Goal: Task Accomplishment & Management: Complete application form

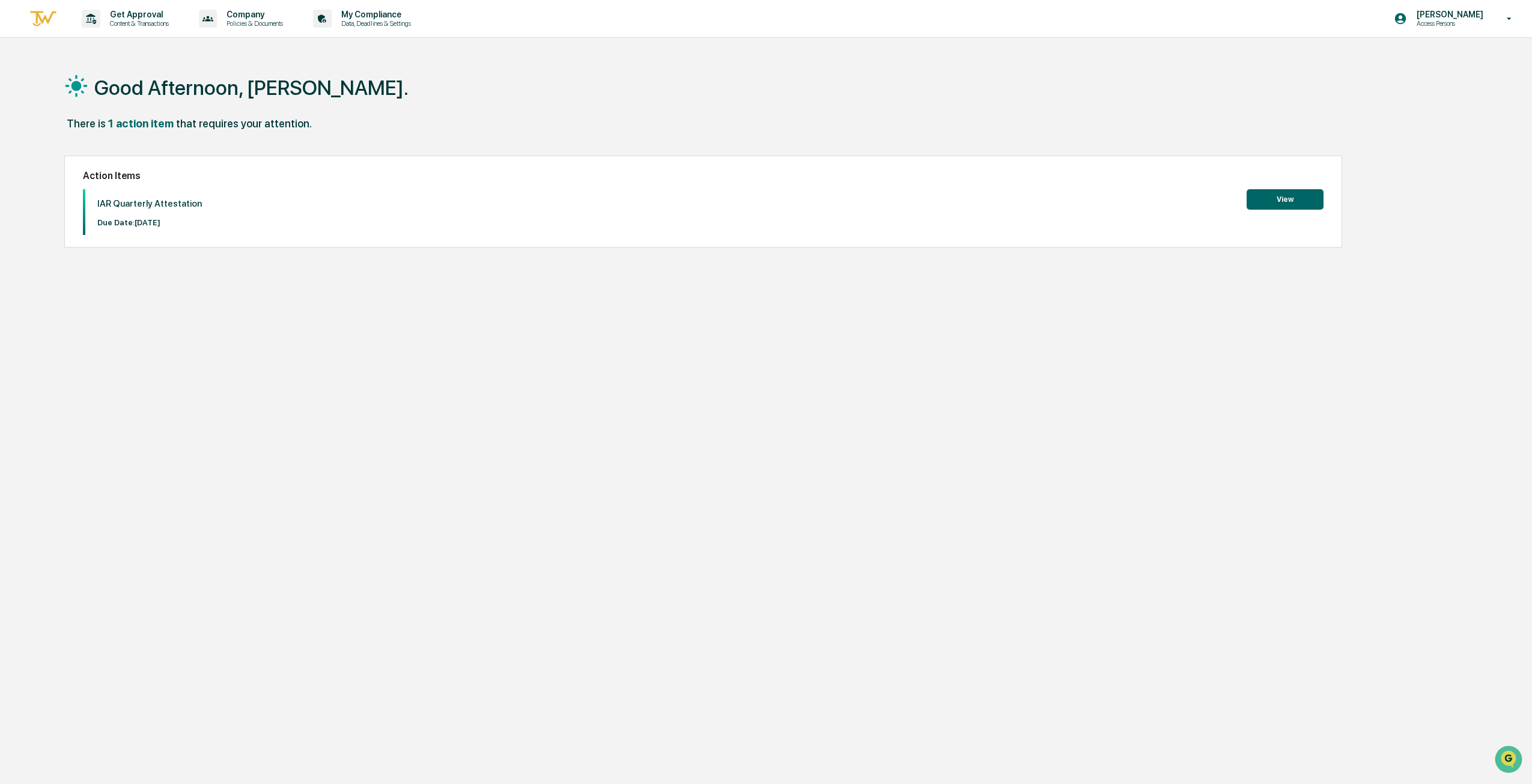
click at [1273, 205] on button "View" at bounding box center [1285, 199] width 77 height 20
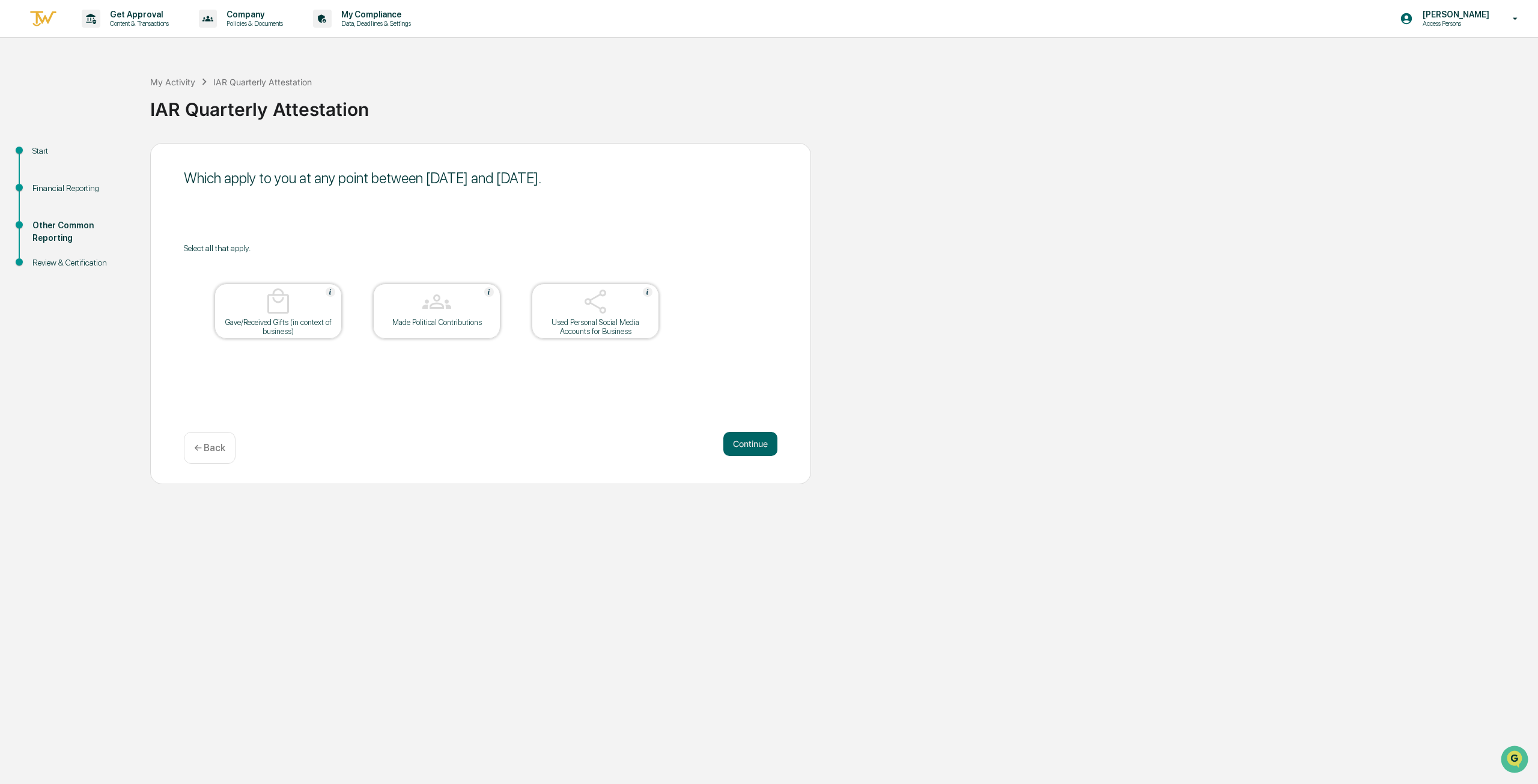
click at [761, 443] on button "Continue" at bounding box center [750, 443] width 54 height 24
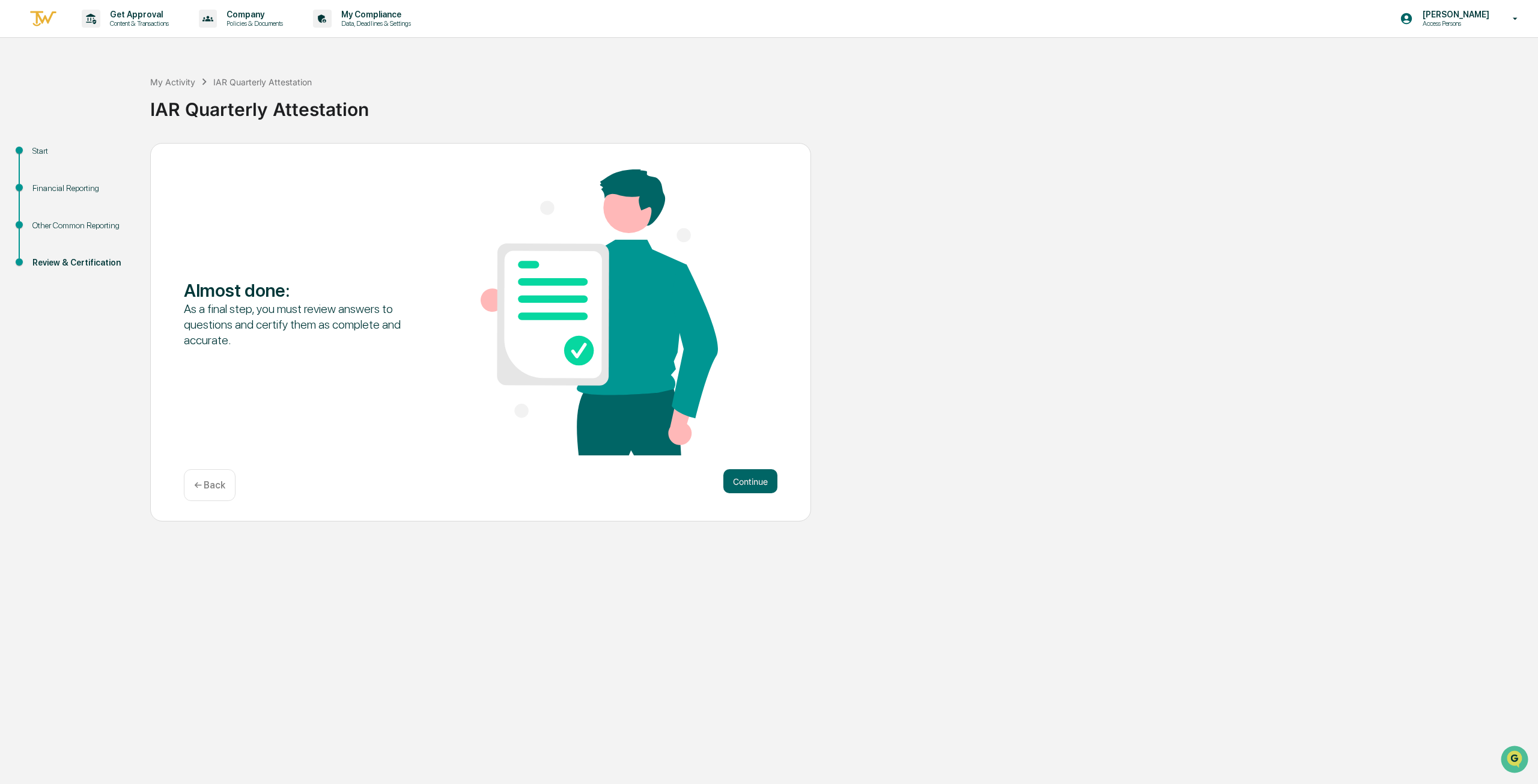
click at [734, 479] on button "Continue" at bounding box center [750, 481] width 54 height 24
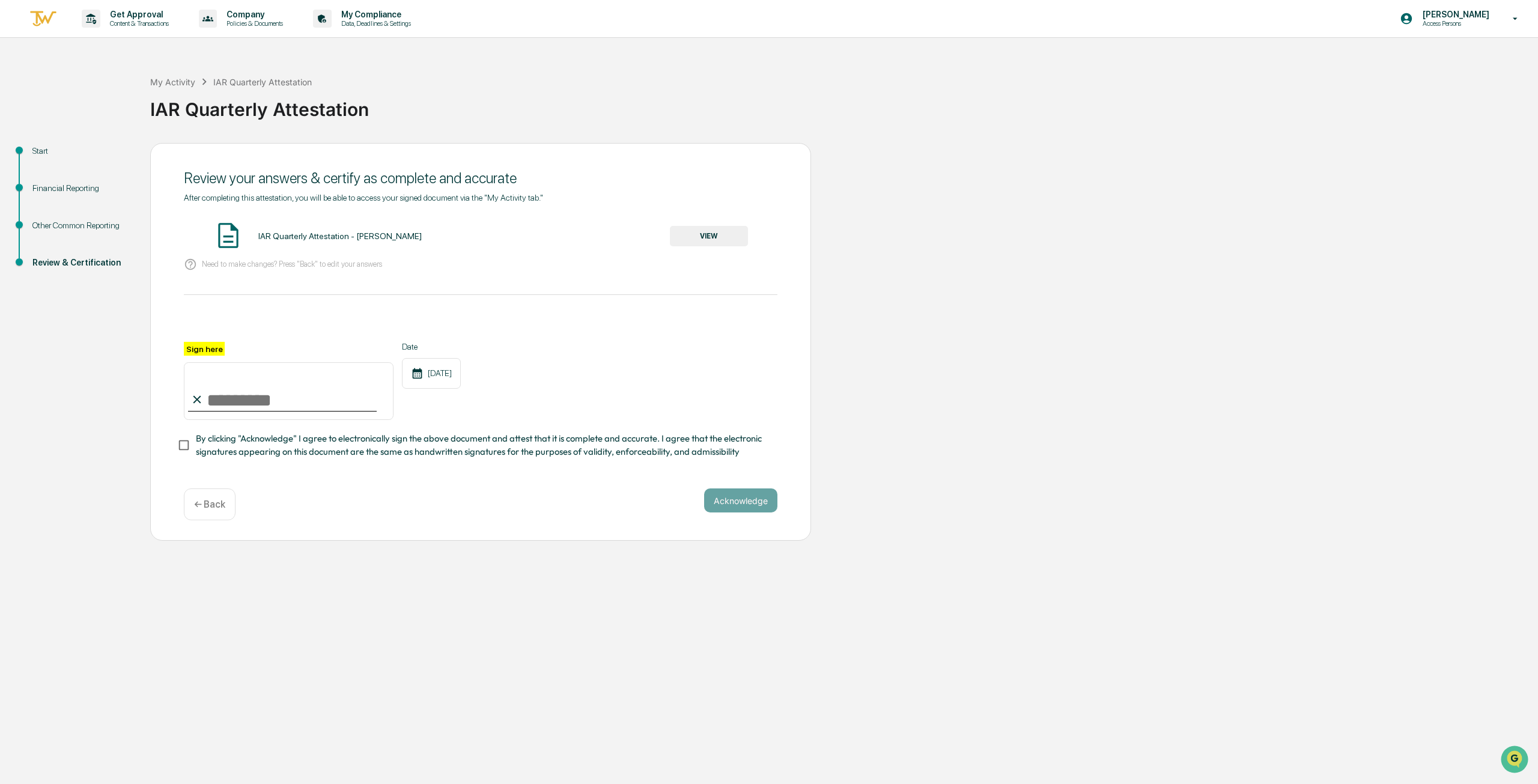
click at [705, 238] on button "VIEW" at bounding box center [708, 236] width 78 height 20
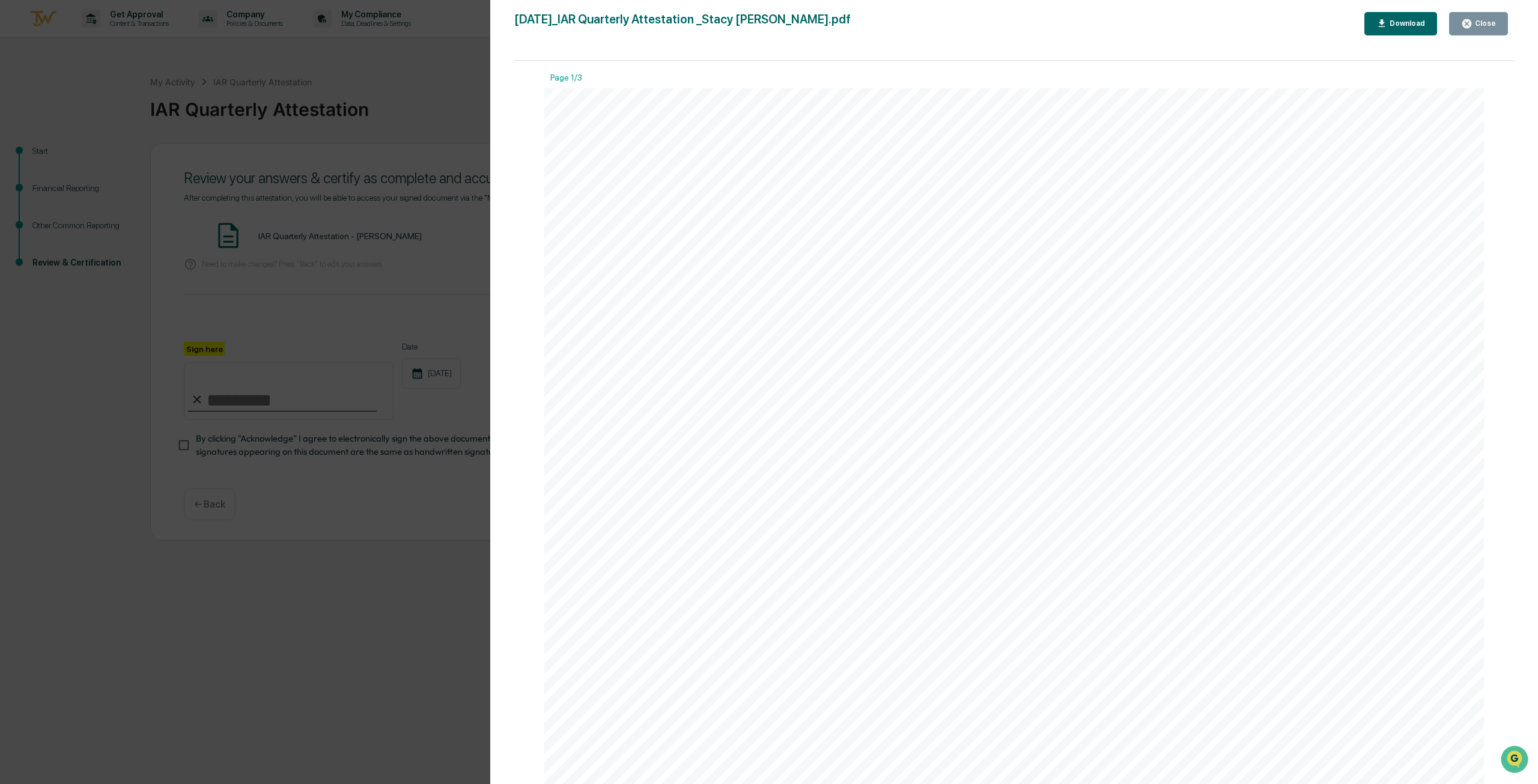
click at [1498, 17] on button "Close" at bounding box center [1478, 24] width 59 height 23
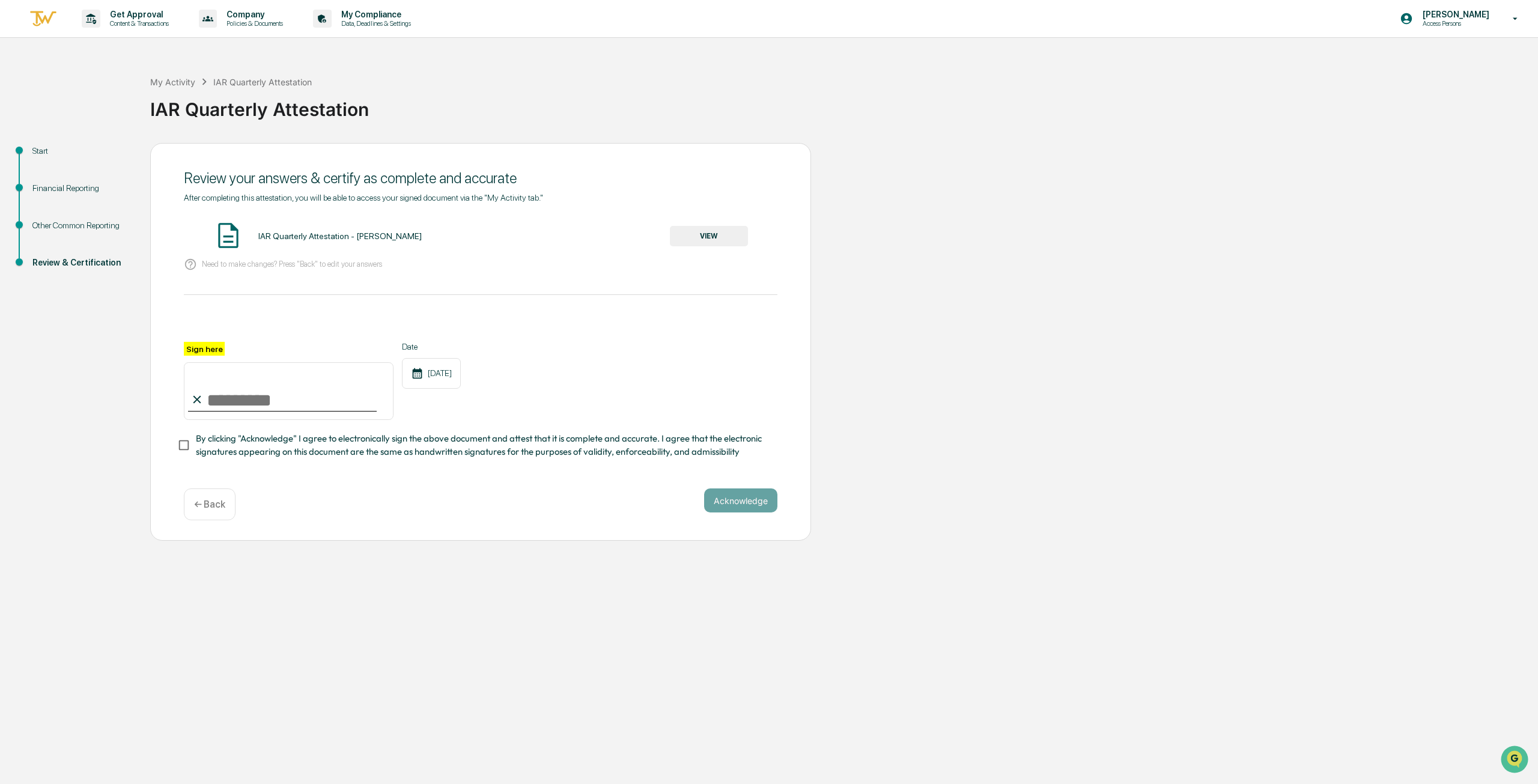
click at [224, 398] on input "Sign here" at bounding box center [288, 391] width 210 height 58
type input "**********"
drag, startPoint x: 279, startPoint y: 507, endPoint x: 244, endPoint y: 466, distance: 53.9
click at [277, 503] on div "Acknowledge ← Back" at bounding box center [480, 504] width 593 height 32
click at [728, 501] on button "Acknowledge" at bounding box center [740, 500] width 73 height 24
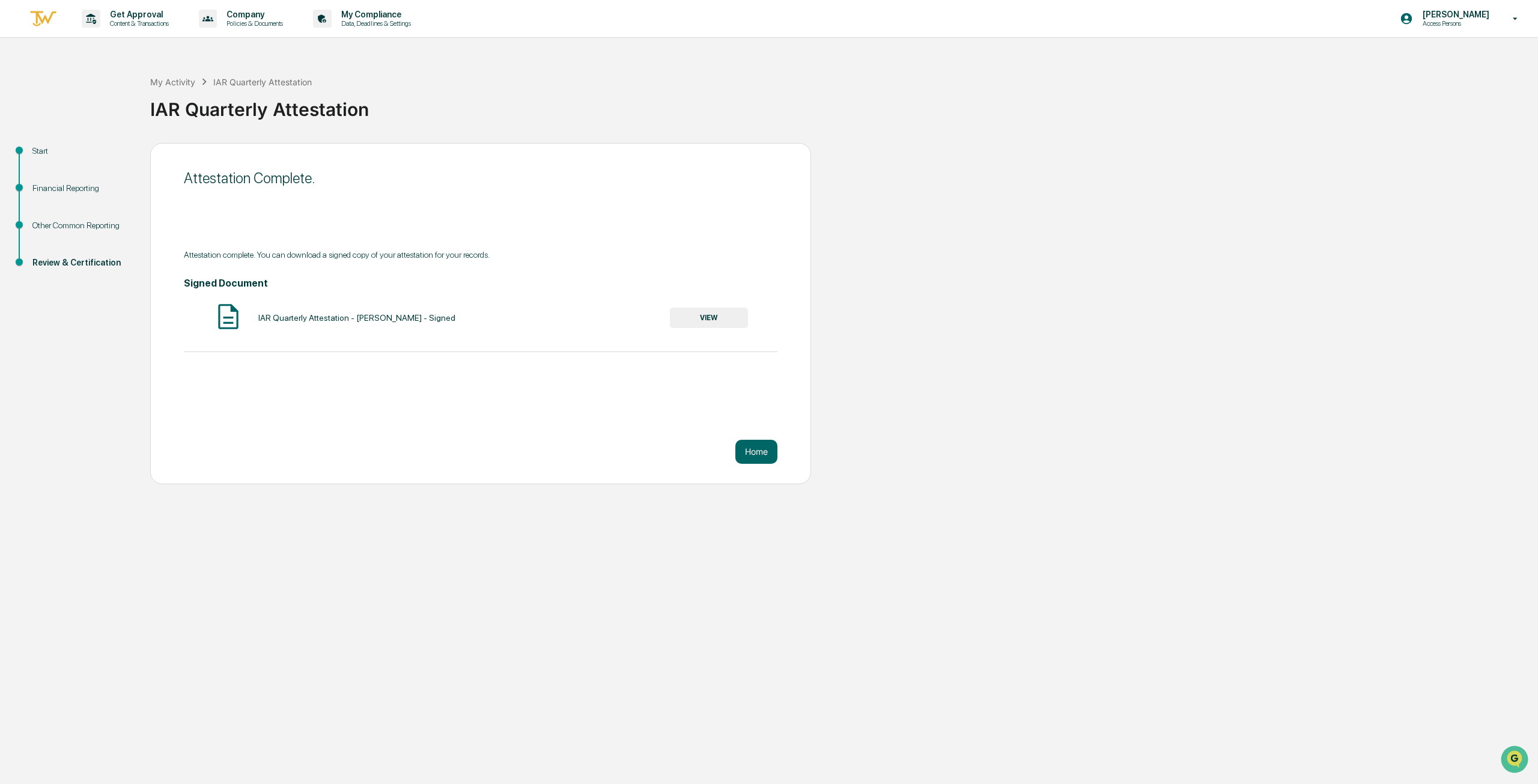
click at [753, 441] on button "Home" at bounding box center [756, 451] width 42 height 24
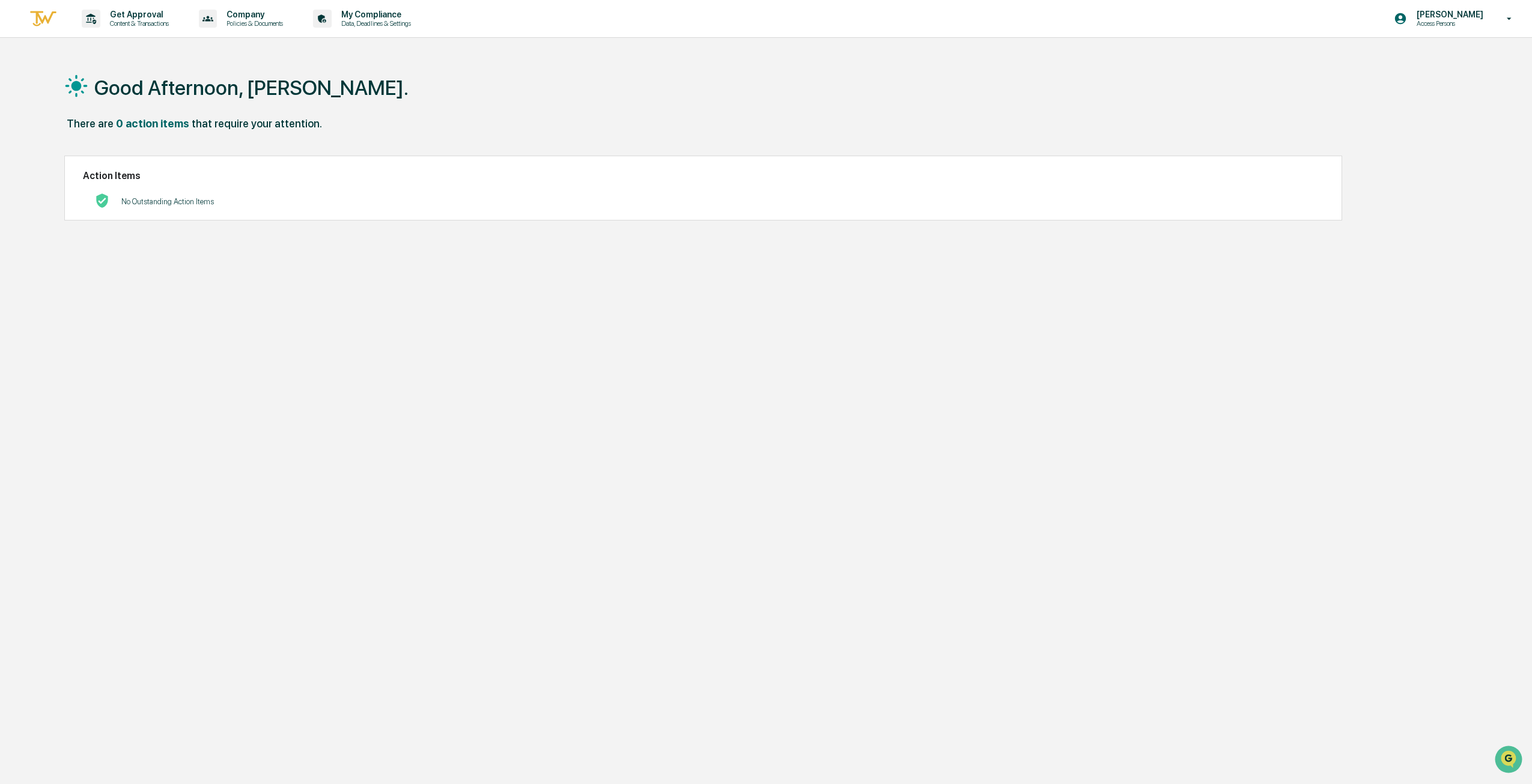
click at [1459, 22] on p "Access Persons" at bounding box center [1448, 23] width 82 height 9
click at [1442, 57] on li "Switch to Admin view..." at bounding box center [1444, 61] width 169 height 22
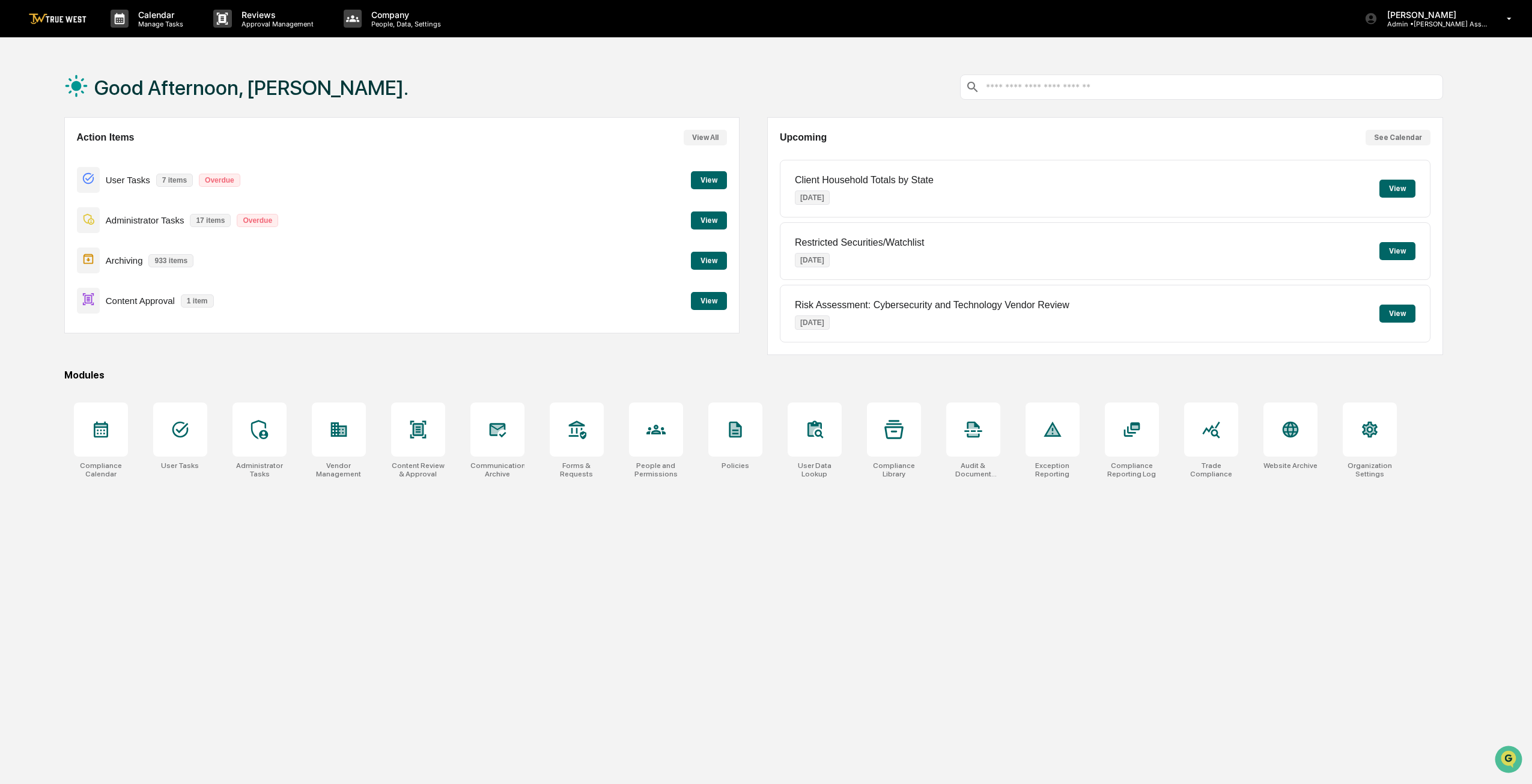
click at [420, 450] on div at bounding box center [418, 429] width 54 height 54
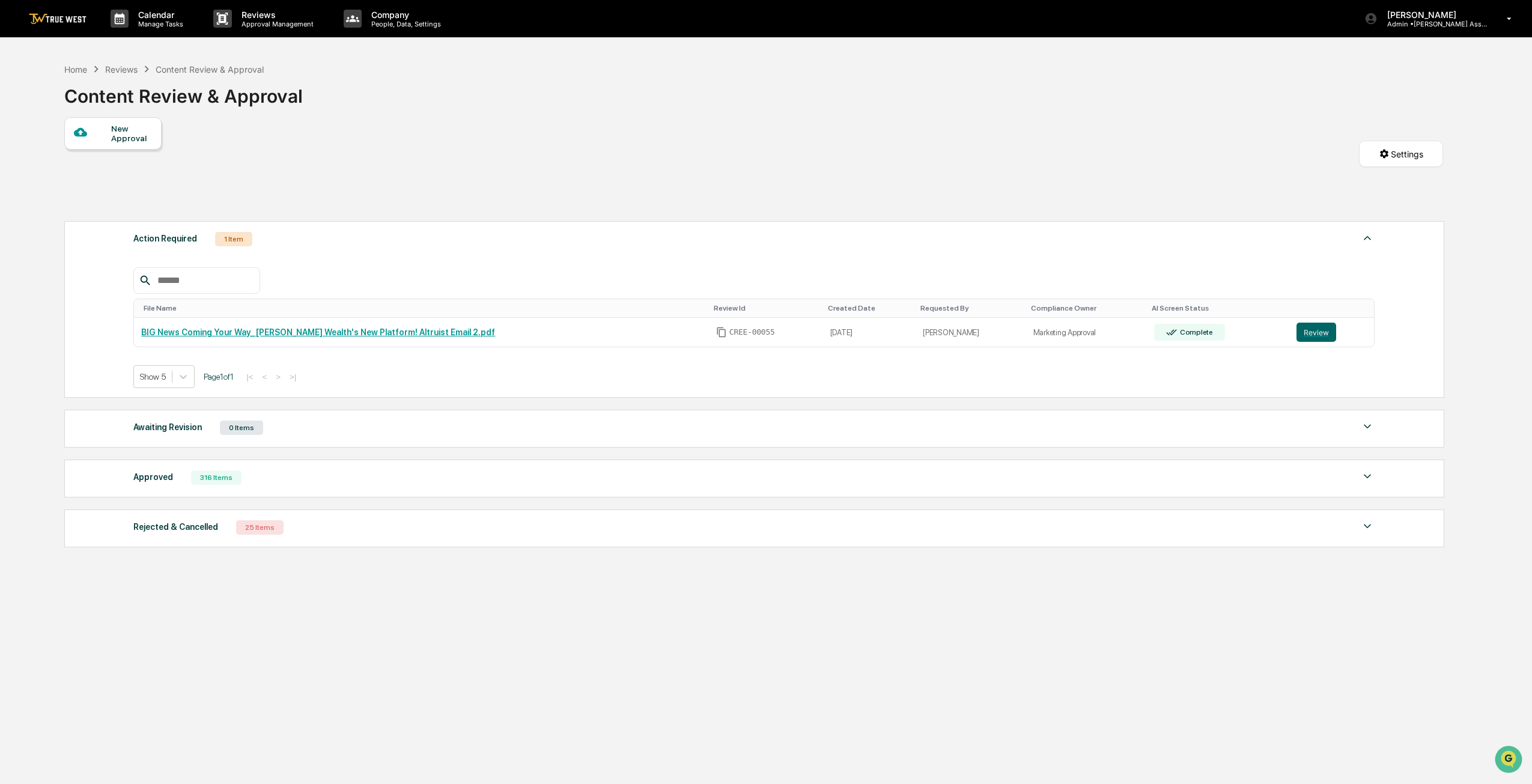
click at [1303, 330] on button "Review" at bounding box center [1316, 332] width 39 height 19
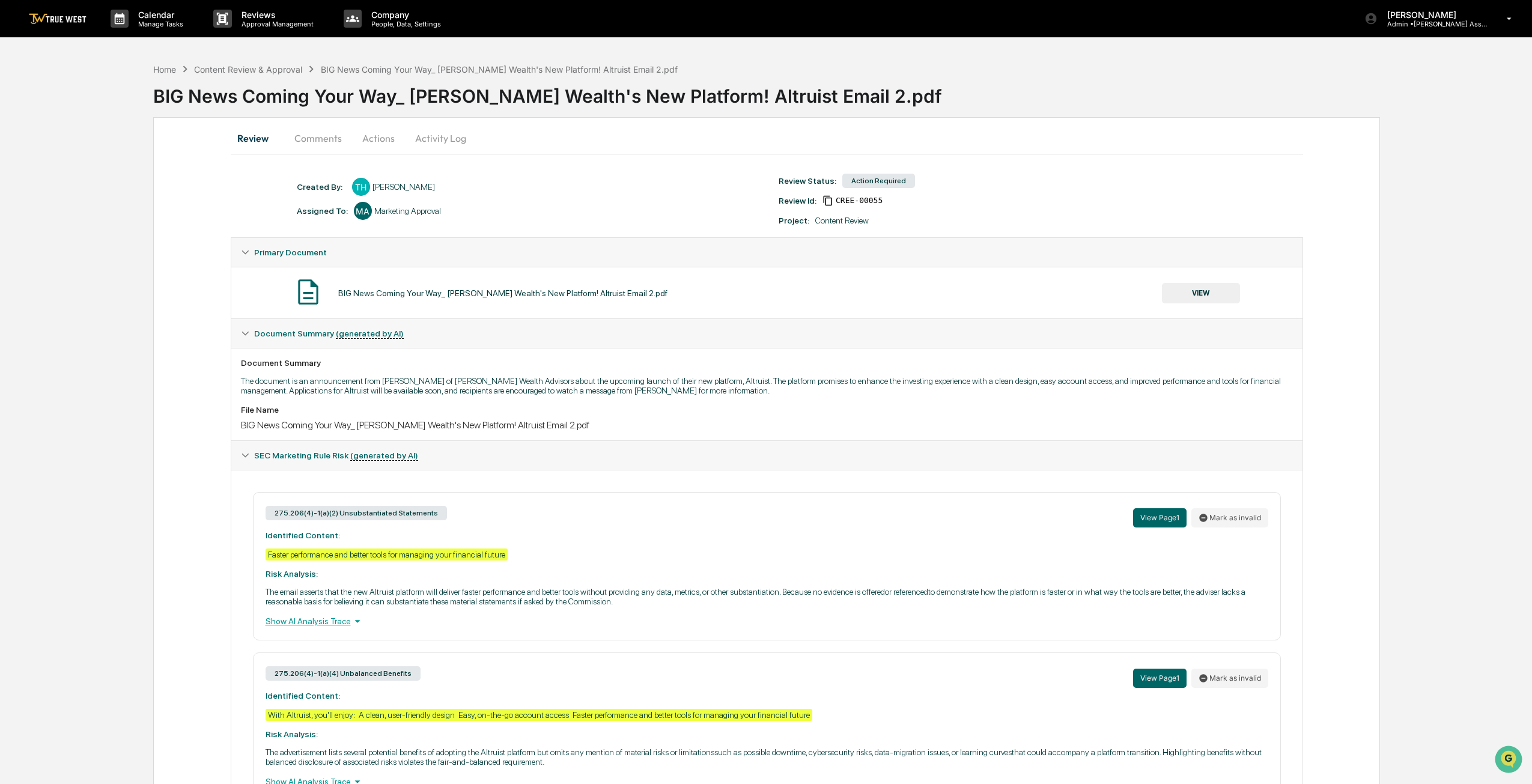
click at [1225, 302] on button "VIEW" at bounding box center [1201, 293] width 78 height 20
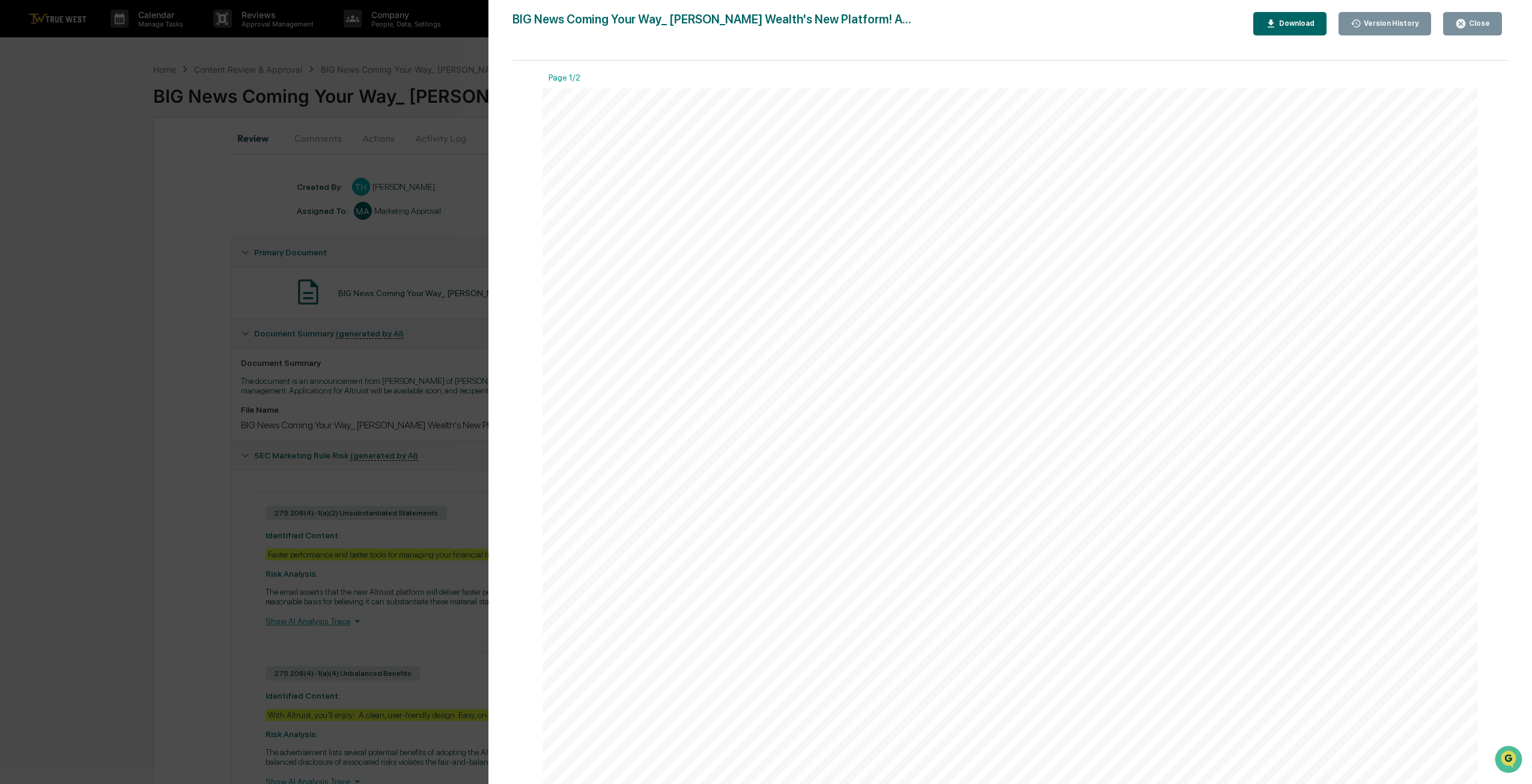
click at [1485, 26] on div "Close" at bounding box center [1478, 23] width 23 height 9
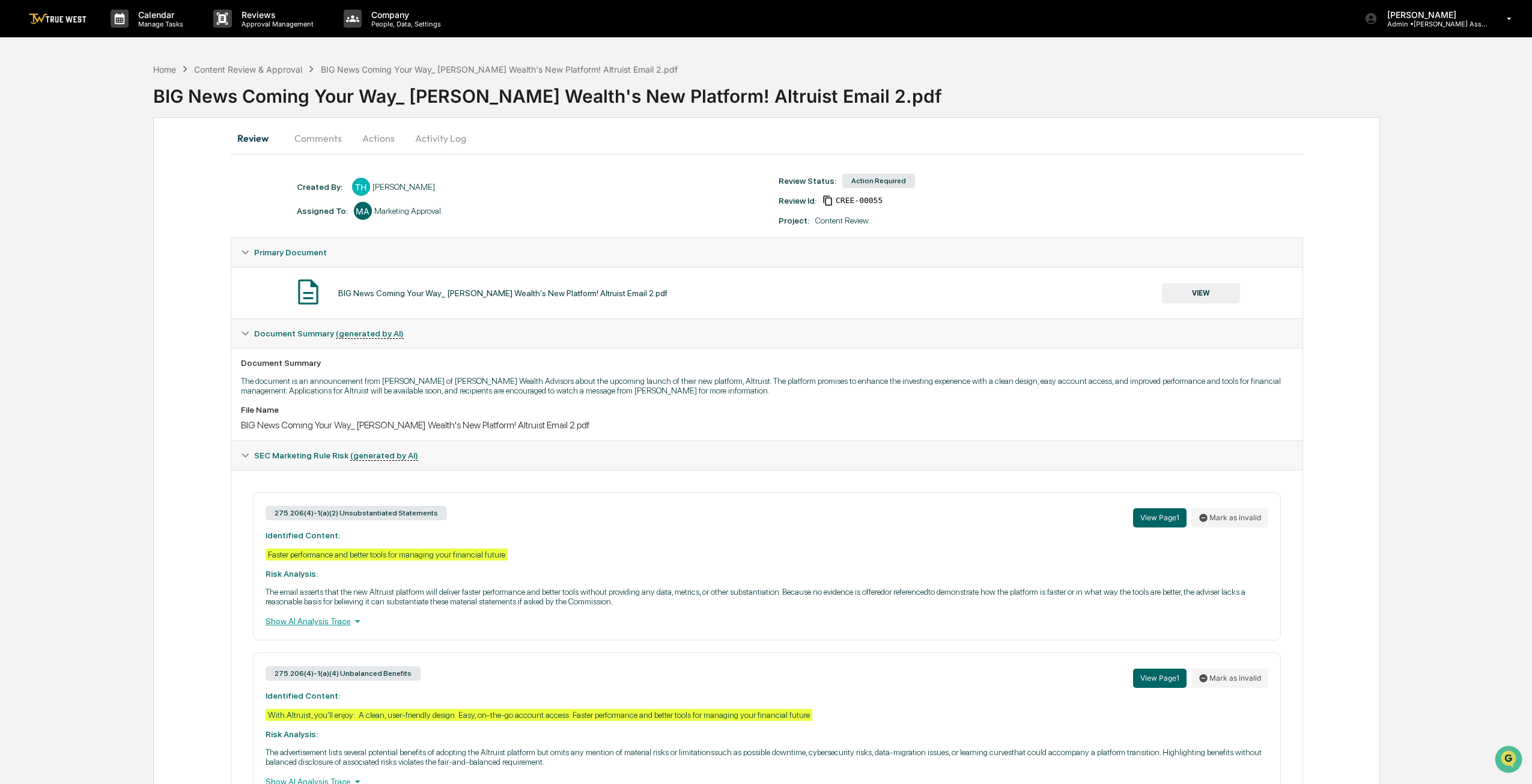
click at [368, 140] on button "Actions" at bounding box center [378, 138] width 54 height 29
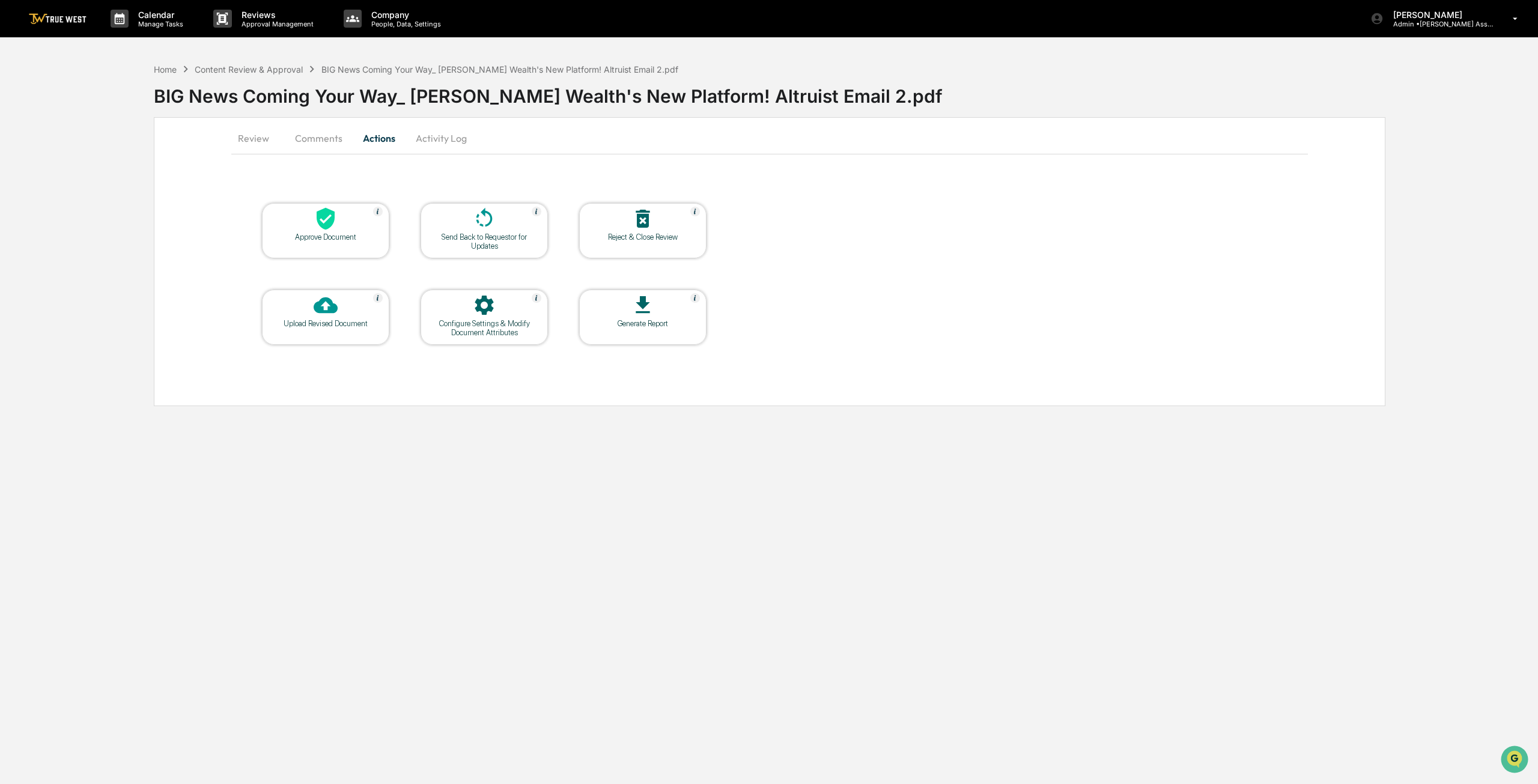
click at [329, 232] on div "Approve Document" at bounding box center [326, 237] width 108 height 9
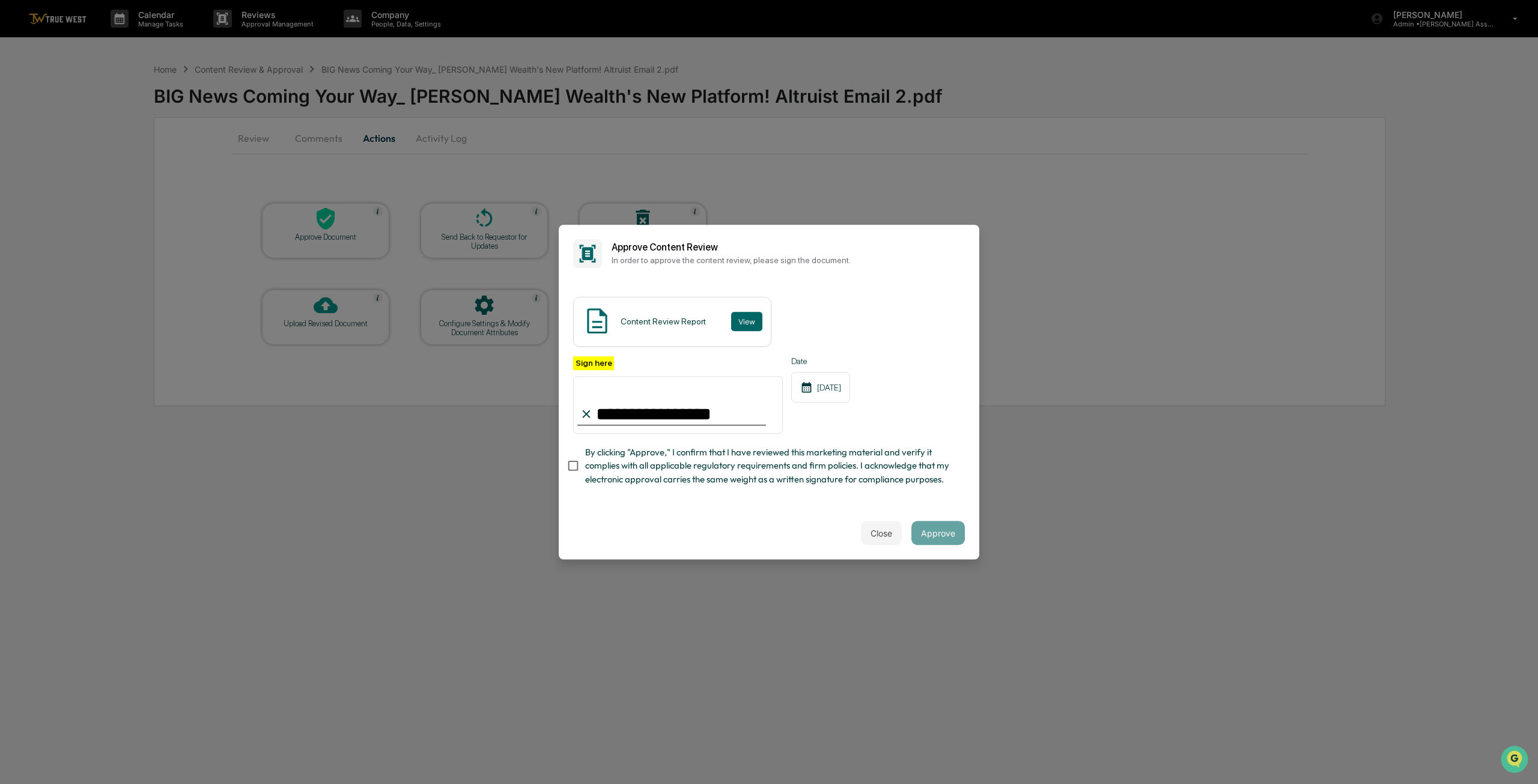
type input "**********"
drag, startPoint x: 672, startPoint y: 547, endPoint x: 615, endPoint y: 494, distance: 77.8
click at [660, 531] on div "Close Approve" at bounding box center [769, 533] width 421 height 53
click at [935, 545] on button "Approve" at bounding box center [938, 533] width 54 height 24
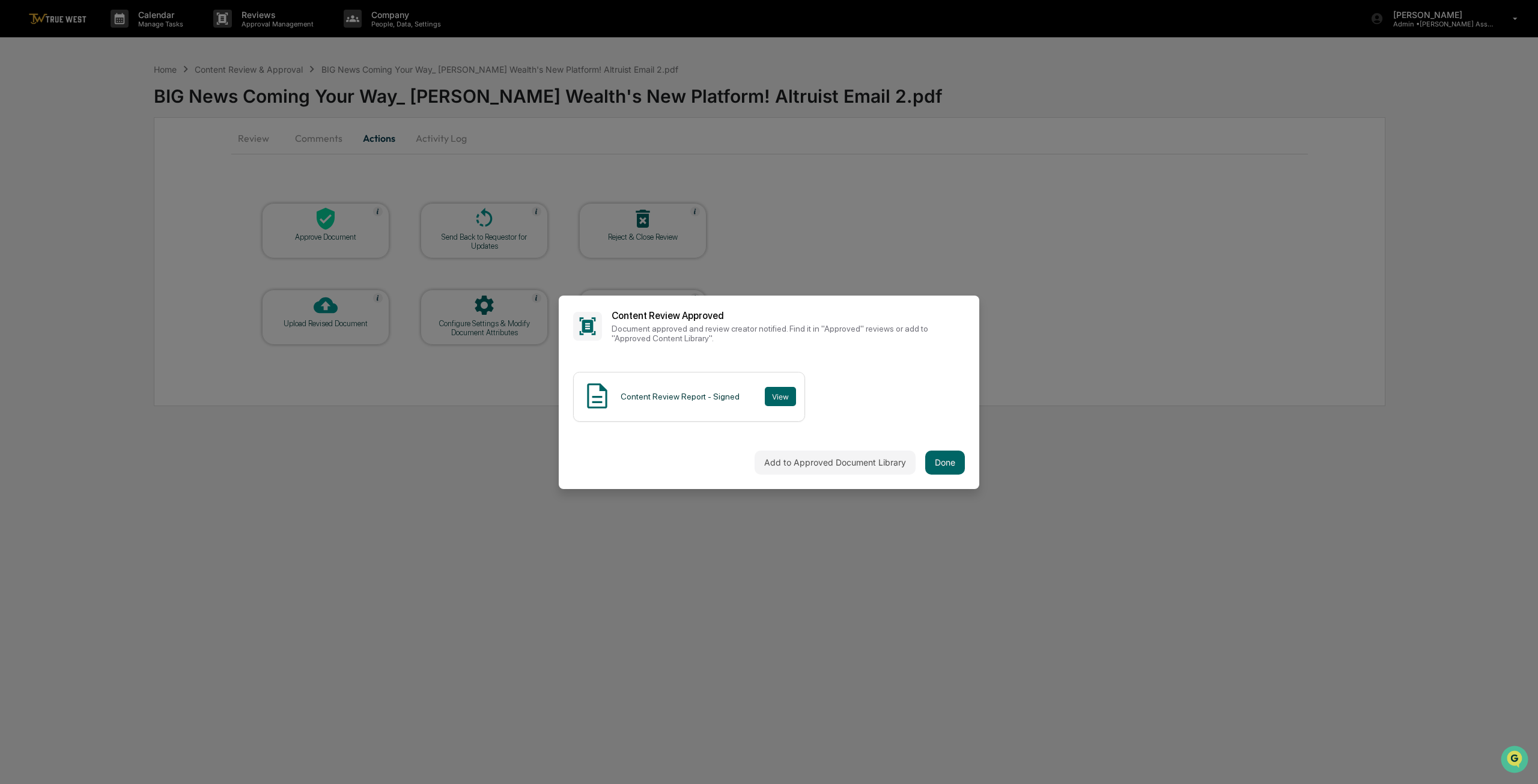
click at [932, 462] on button "Done" at bounding box center [945, 462] width 39 height 24
